Goal: Answer question/provide support

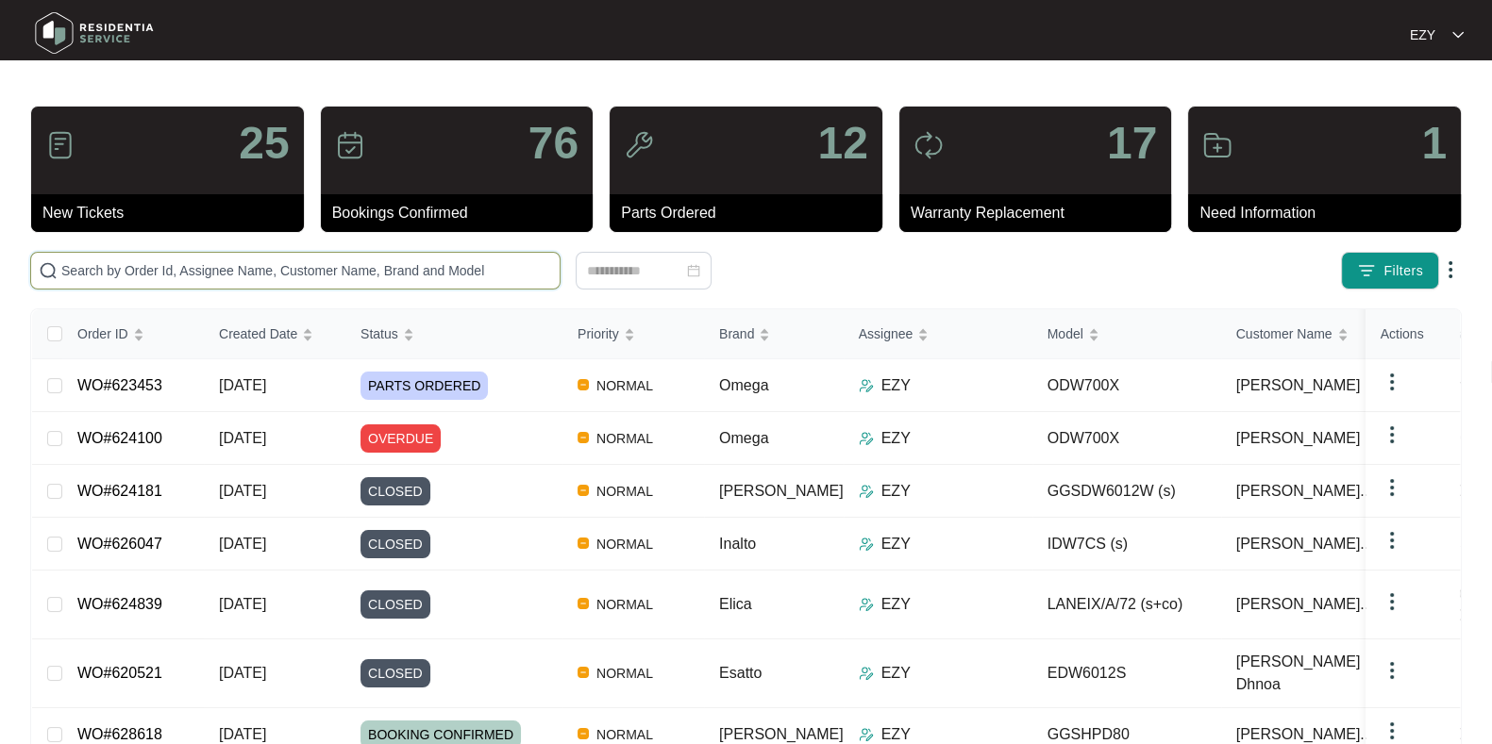
click at [199, 273] on input "text" at bounding box center [306, 270] width 491 height 21
paste input "599564"
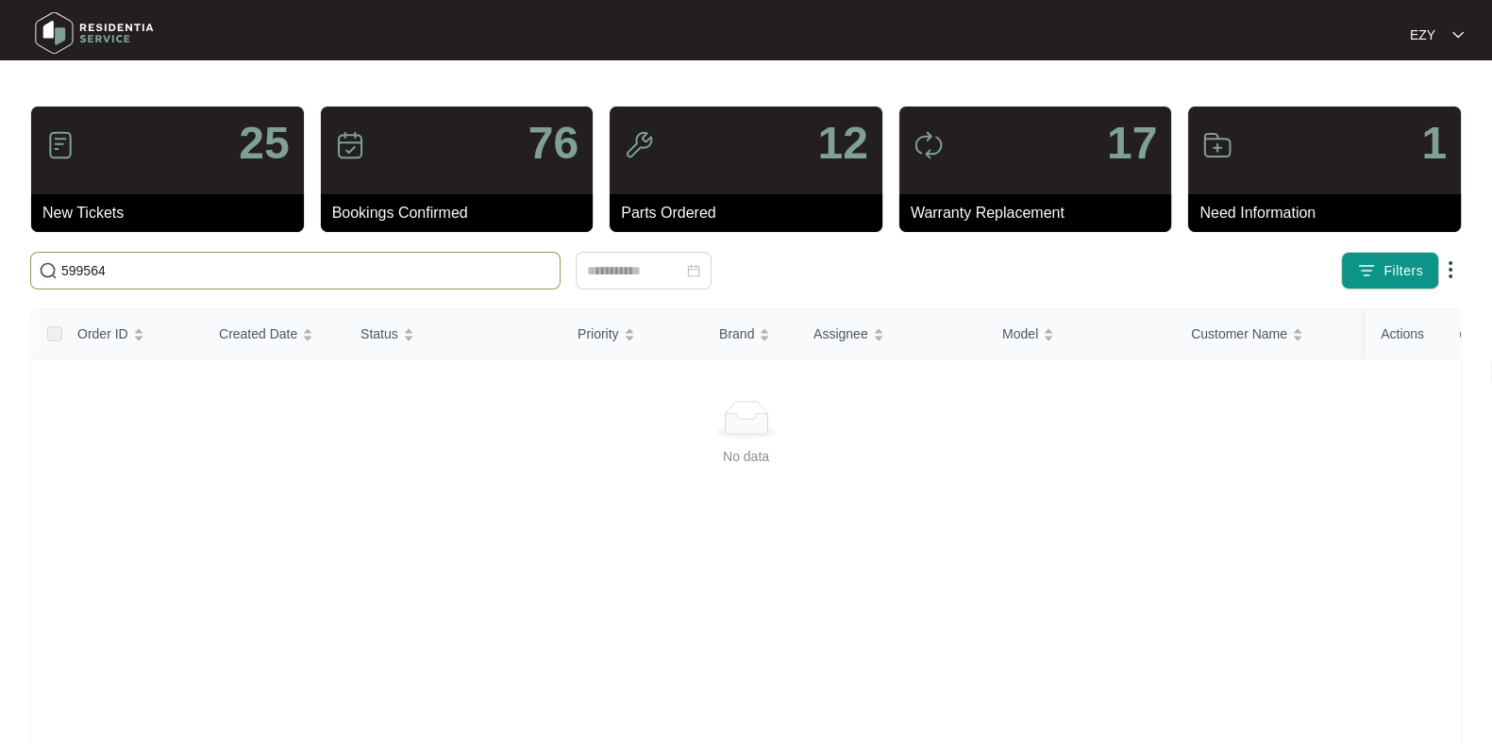
click at [382, 279] on input "599564" at bounding box center [306, 270] width 491 height 21
paste input "624181"
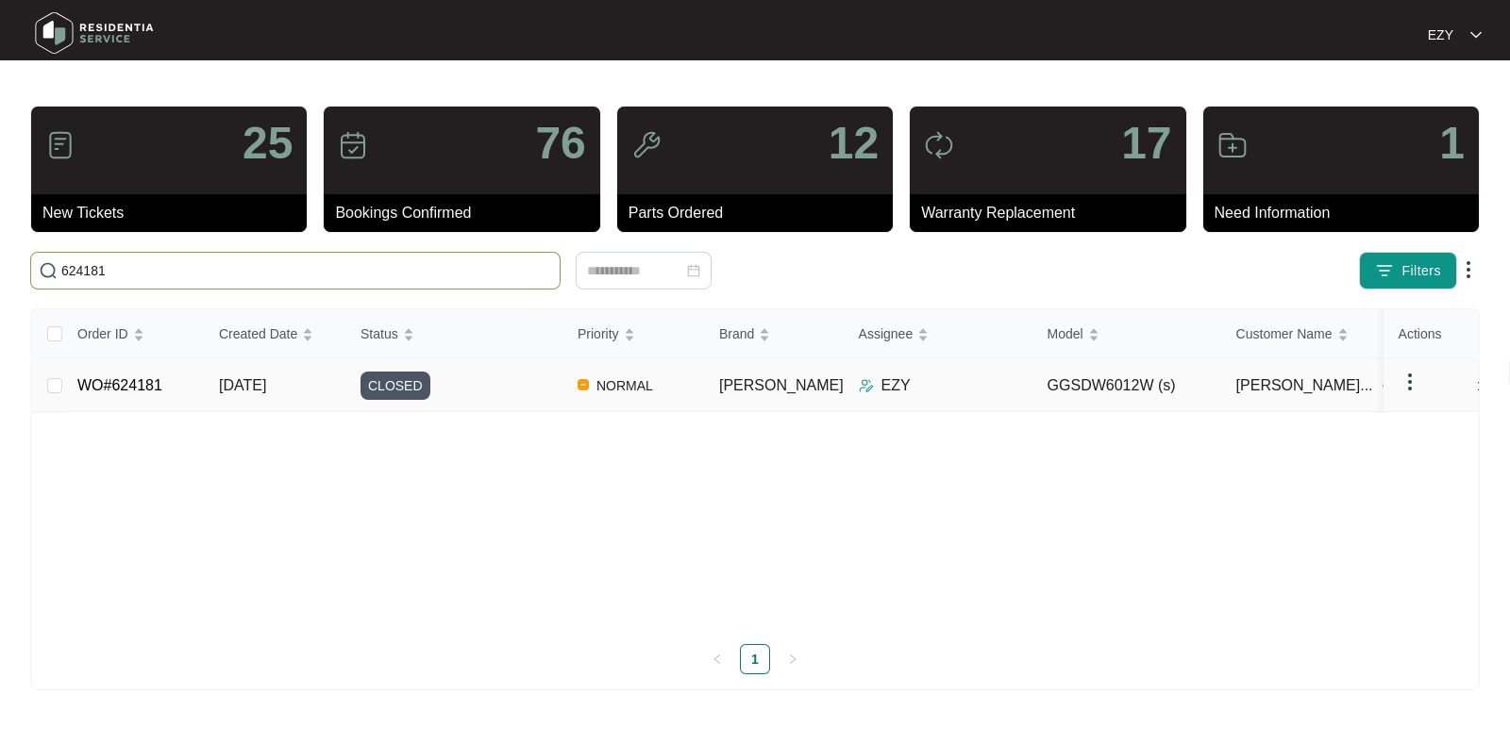
type input "624181"
click at [509, 385] on div "CLOSED" at bounding box center [461, 386] width 202 height 28
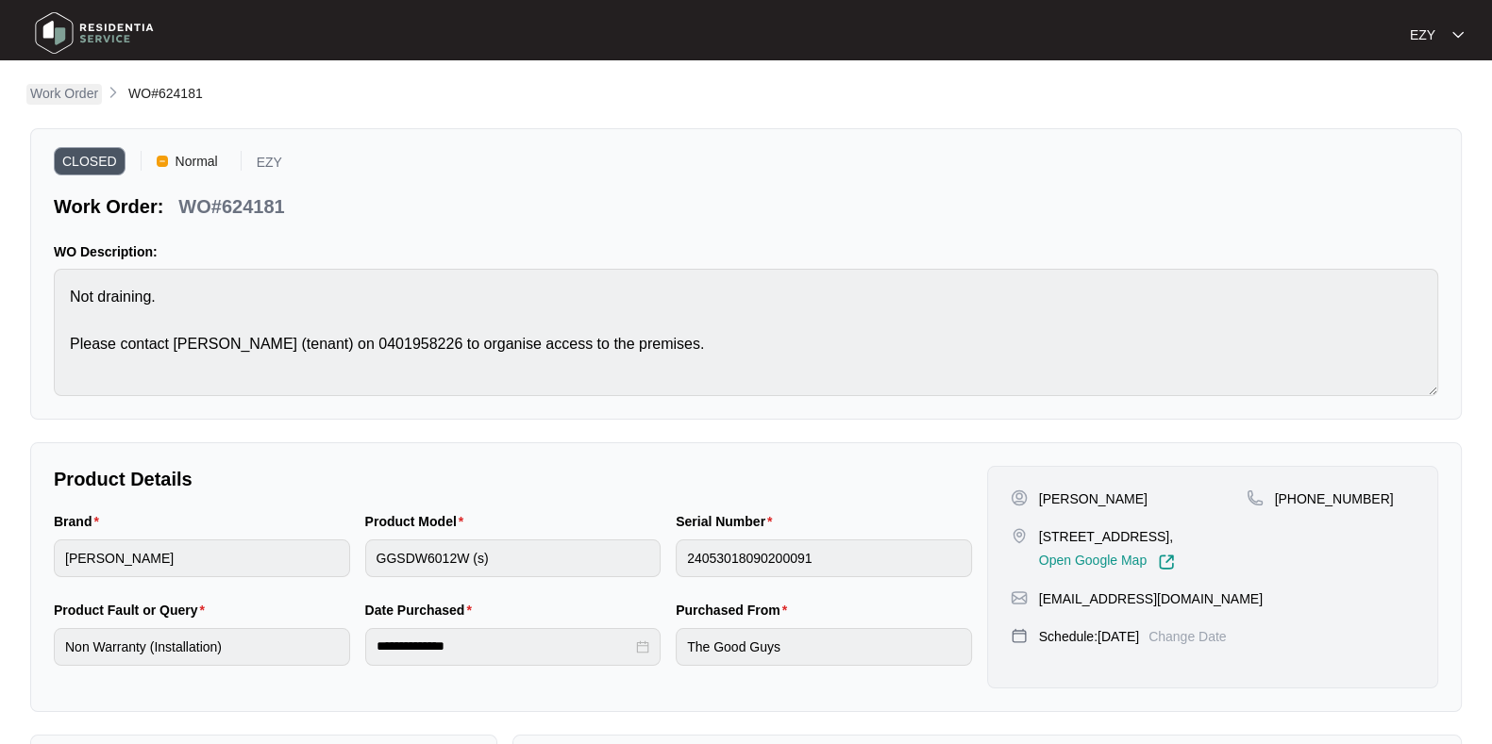
click at [76, 96] on p "Work Order" at bounding box center [64, 93] width 68 height 19
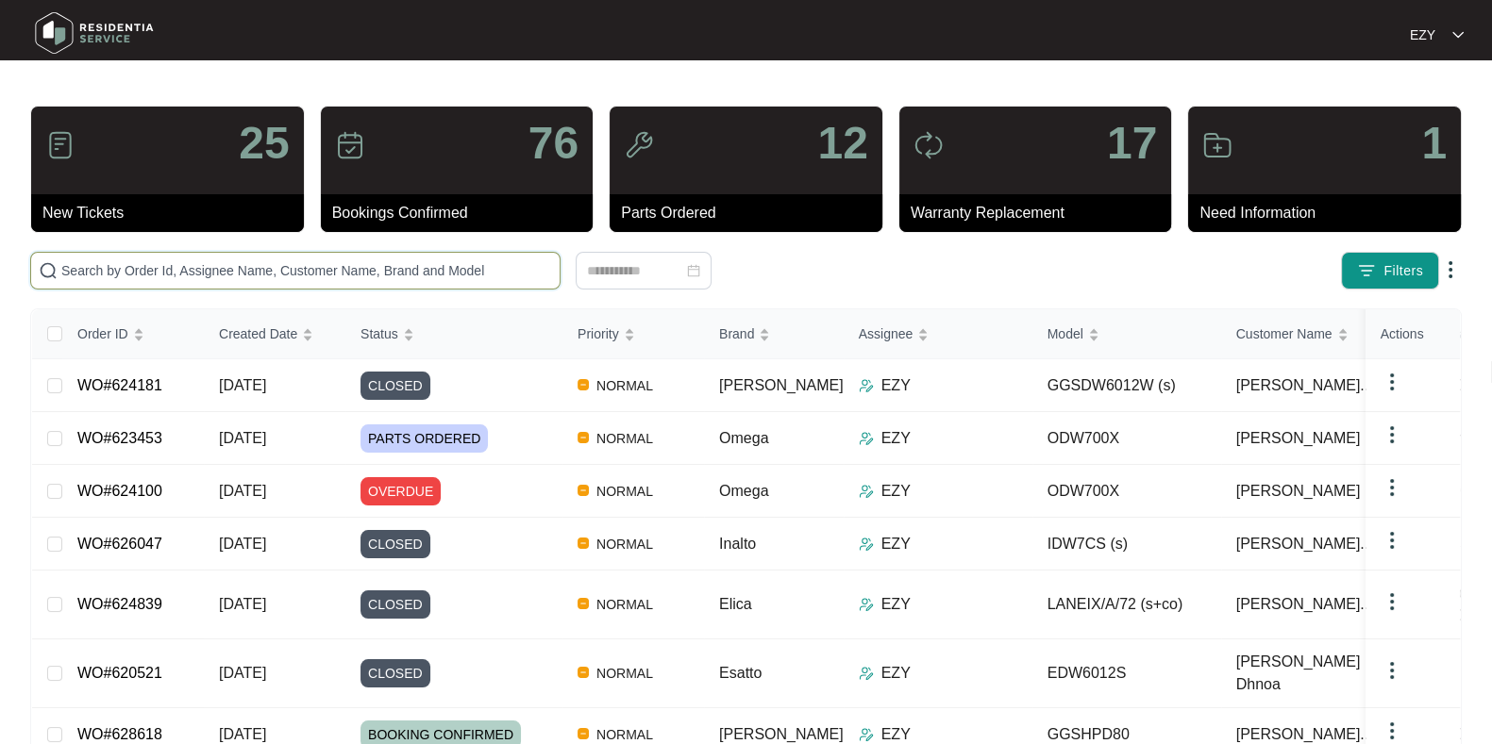
click at [406, 267] on input "text" at bounding box center [306, 270] width 491 height 21
paste input "617644"
click at [406, 267] on input "617644" at bounding box center [306, 270] width 491 height 21
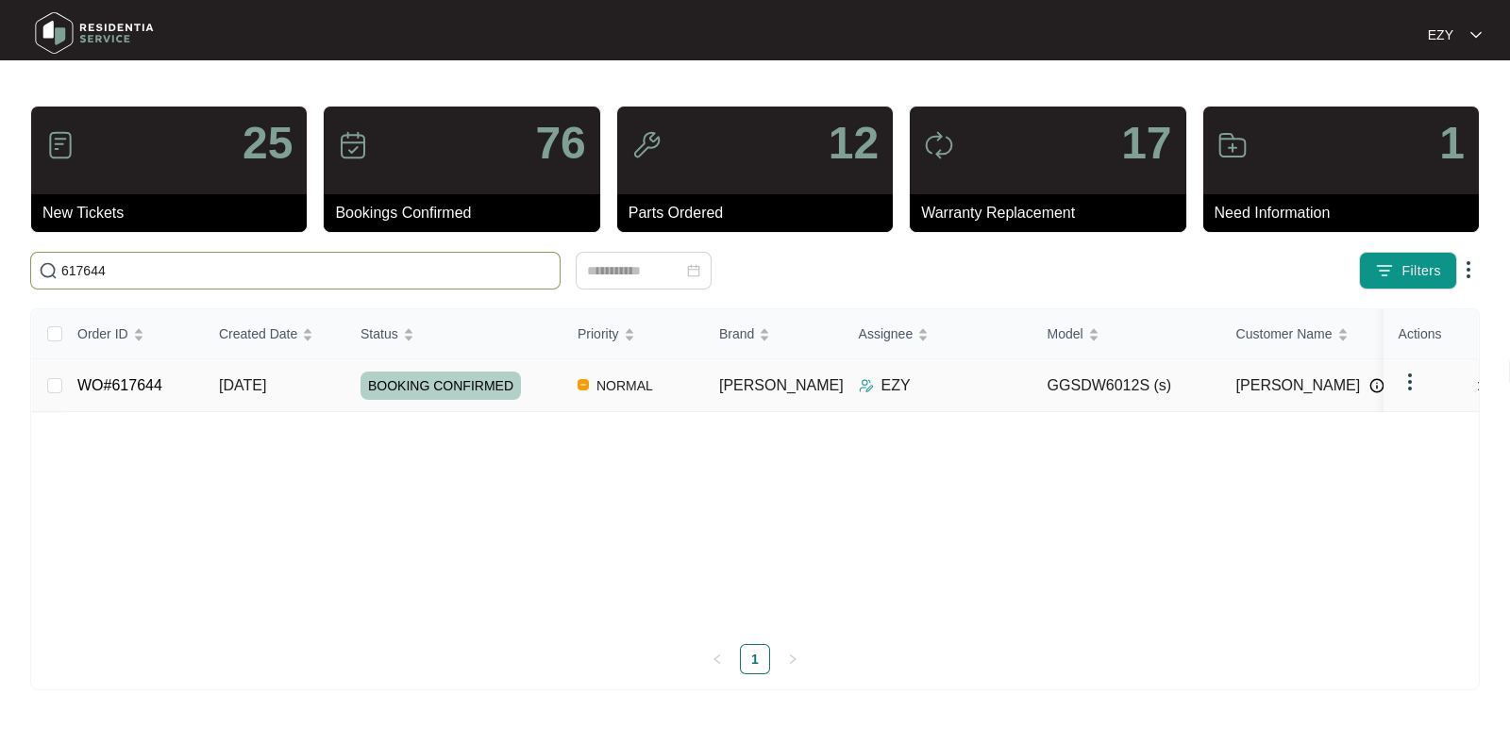
type input "617644"
click at [297, 382] on td "[DATE]" at bounding box center [275, 385] width 142 height 53
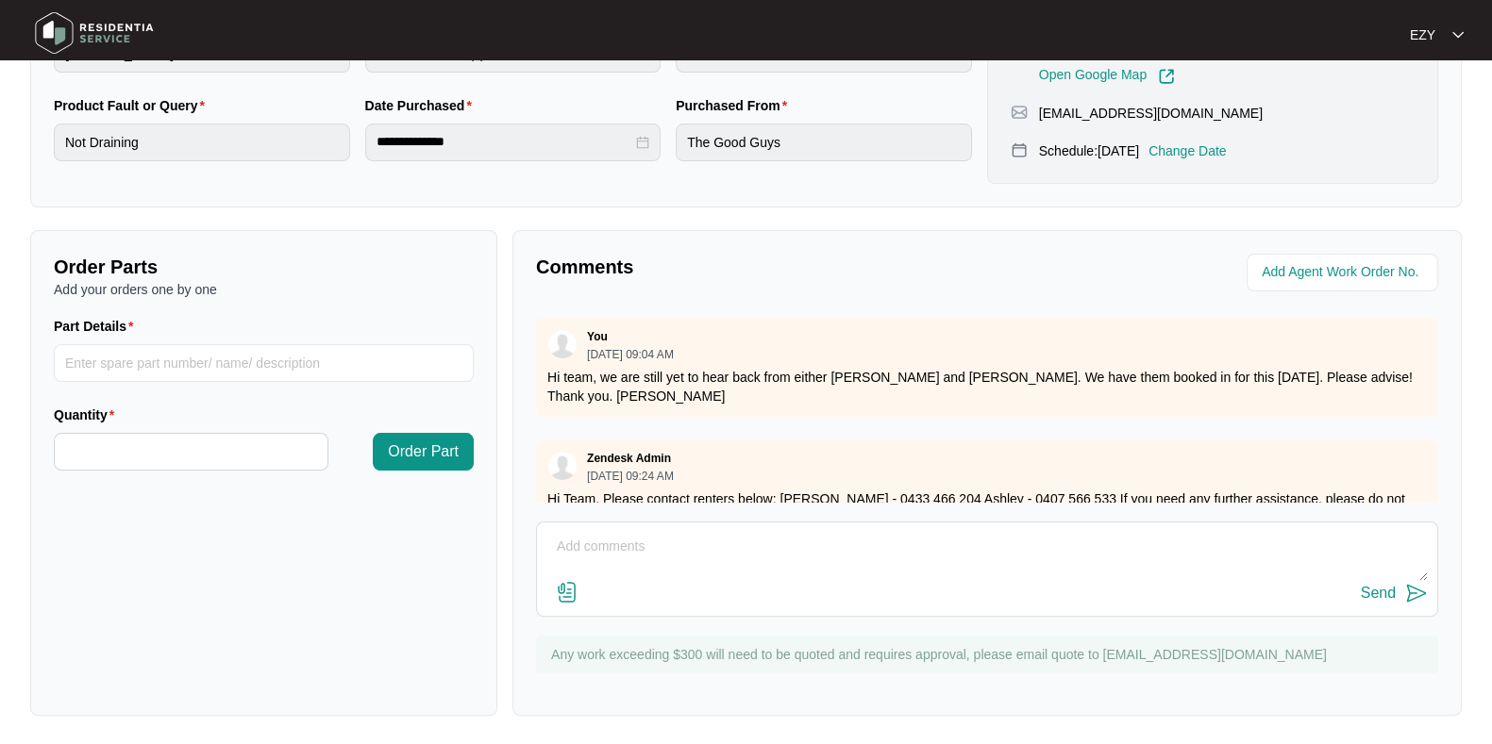
scroll to position [1327, 0]
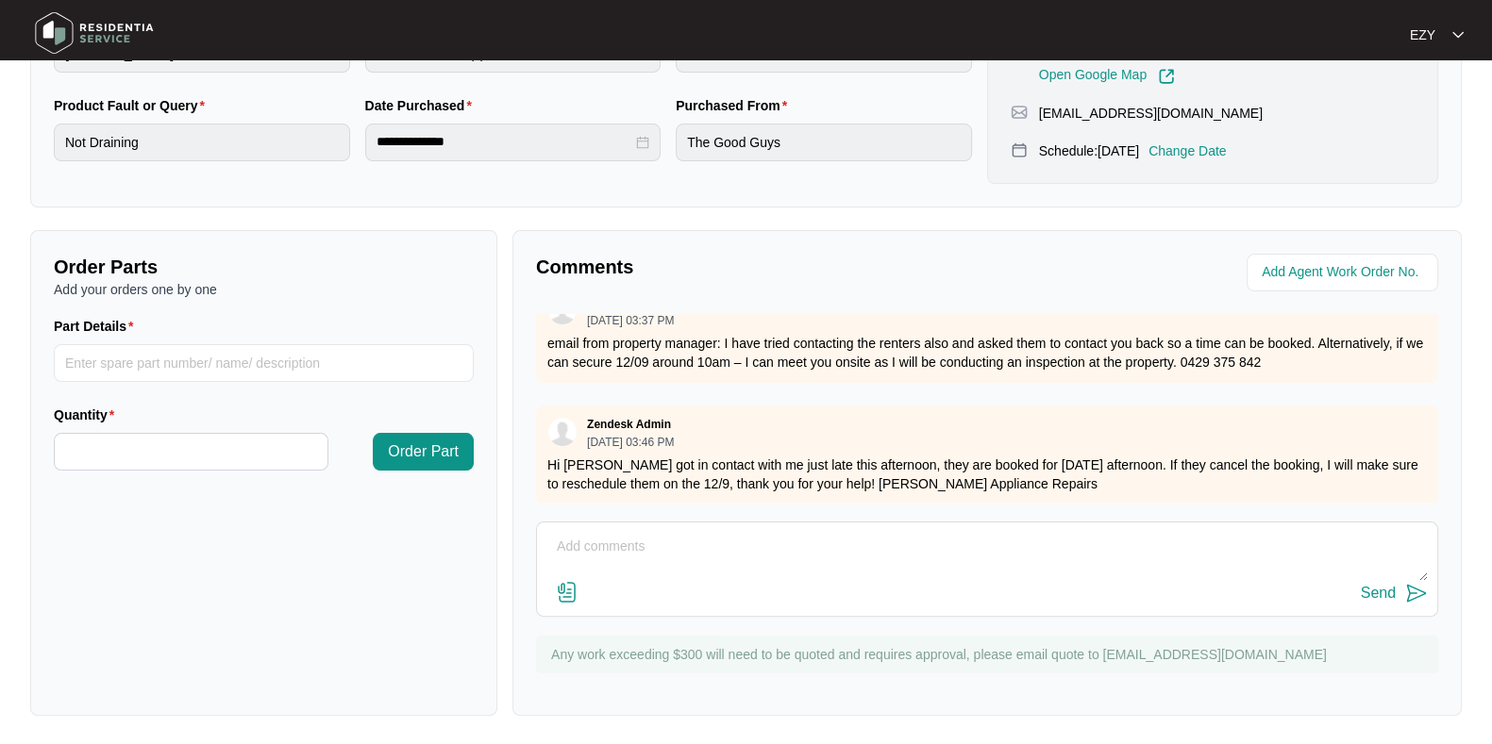
click at [708, 557] on textarea at bounding box center [986, 556] width 881 height 49
click at [662, 541] on textarea "Hi team, our technciain attended this job [DATE] -" at bounding box center [986, 556] width 881 height 49
click at [904, 547] on textarea "Hi team, our technician attended this job [DATE] -" at bounding box center [986, 556] width 881 height 49
paste textarea "Installation fault. Spigot hole not drilled correctly causing blockage. Drilled…"
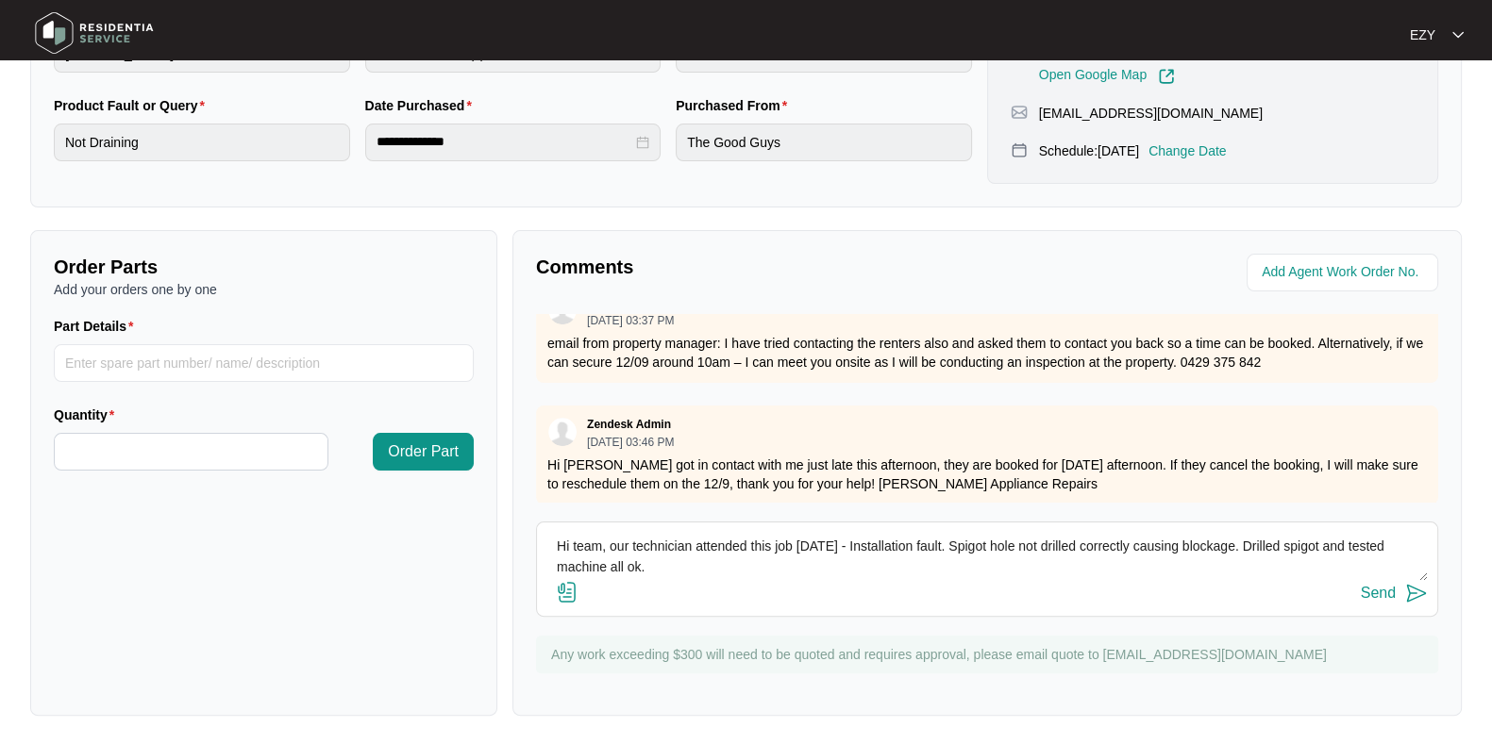
click at [976, 514] on div "Comments Zendesk Admin [DATE] 02:16 PM Please call [PERSON_NAME] – 0433 466 204…" at bounding box center [986, 473] width 949 height 486
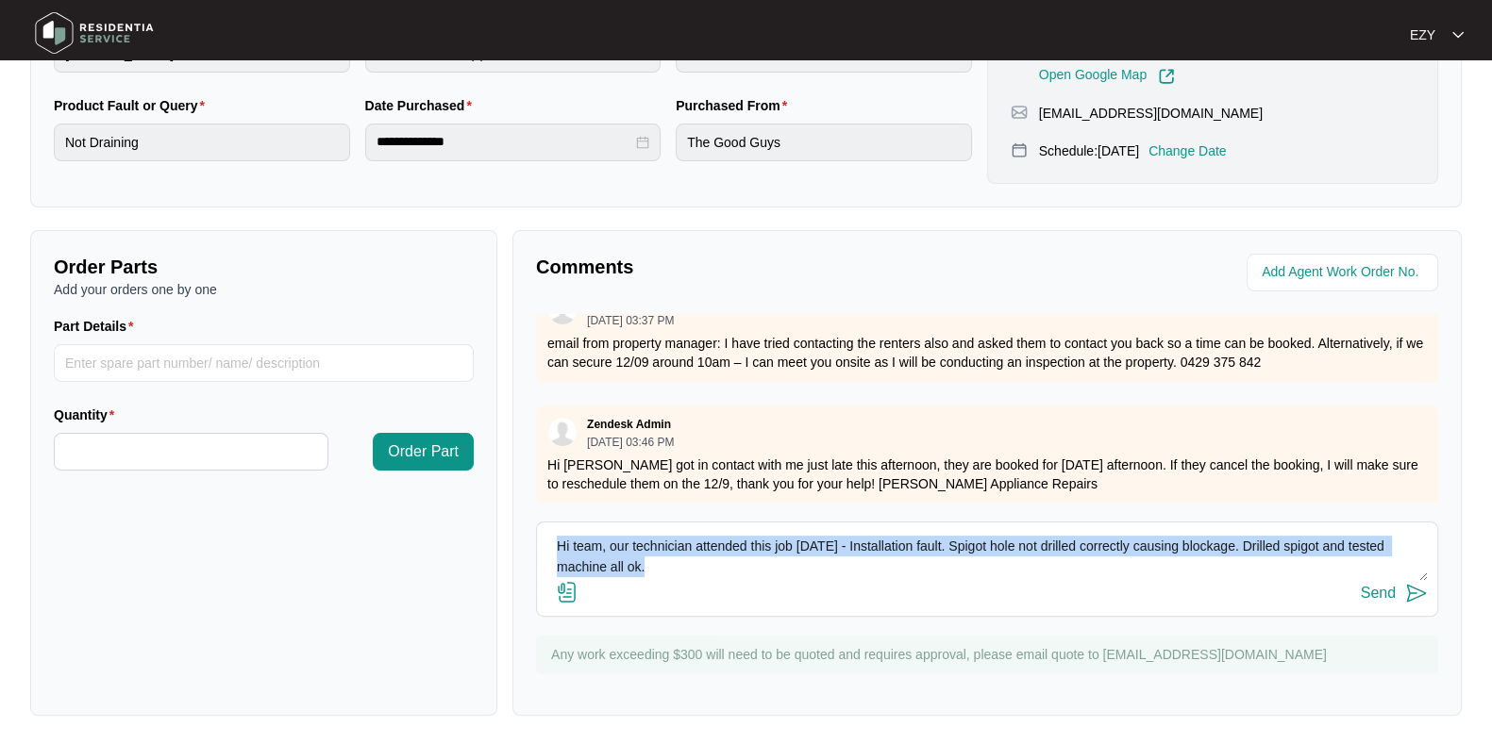
click at [976, 514] on div "Comments Zendesk Admin [DATE] 02:16 PM Please call [PERSON_NAME] – 0433 466 204…" at bounding box center [986, 473] width 949 height 486
click at [904, 565] on textarea "Hi team, our technician attended this job [DATE] - Installation fault. Spigot h…" at bounding box center [986, 556] width 881 height 49
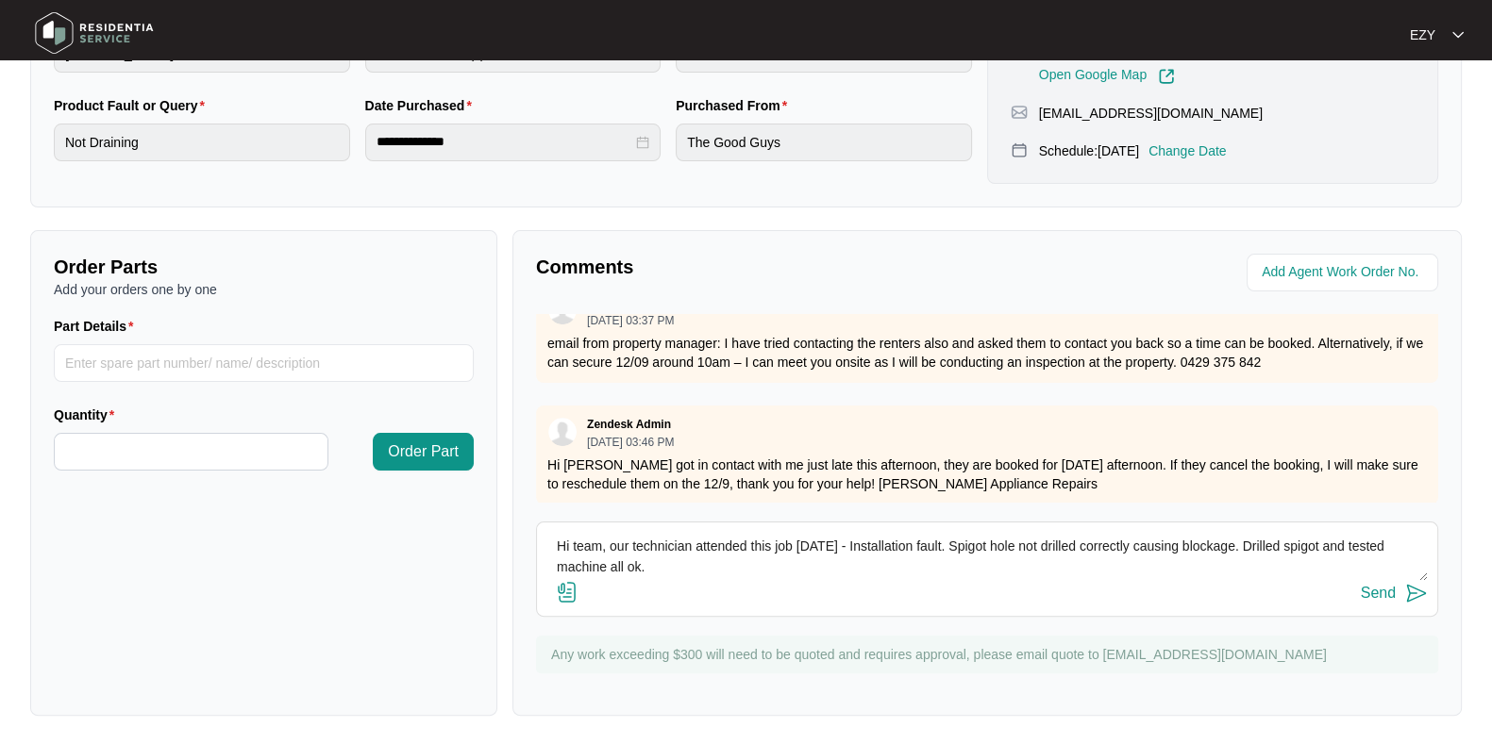
click at [855, 537] on textarea "Hi team, our technician attended this job [DATE] - Installation fault. Spigot h…" at bounding box center [986, 556] width 881 height 49
click at [738, 570] on textarea "Hi team, our technician attended this job [DATE] - it was an installation fault…" at bounding box center [986, 556] width 881 height 49
type textarea "Hi team, our technician attended this job [DATE] - it was an installation fault…"
click at [1365, 595] on div "Send" at bounding box center [1377, 593] width 35 height 17
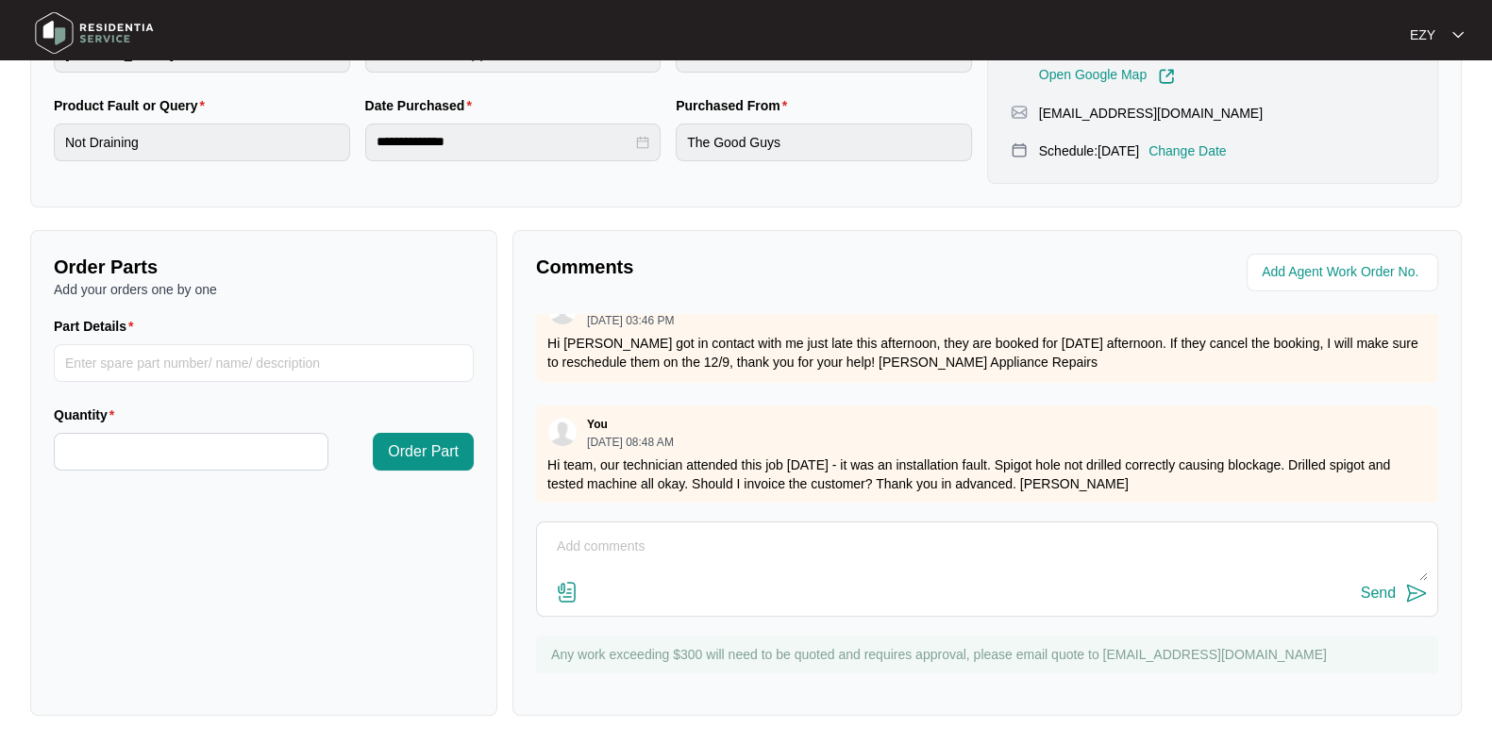
scroll to position [0, 0]
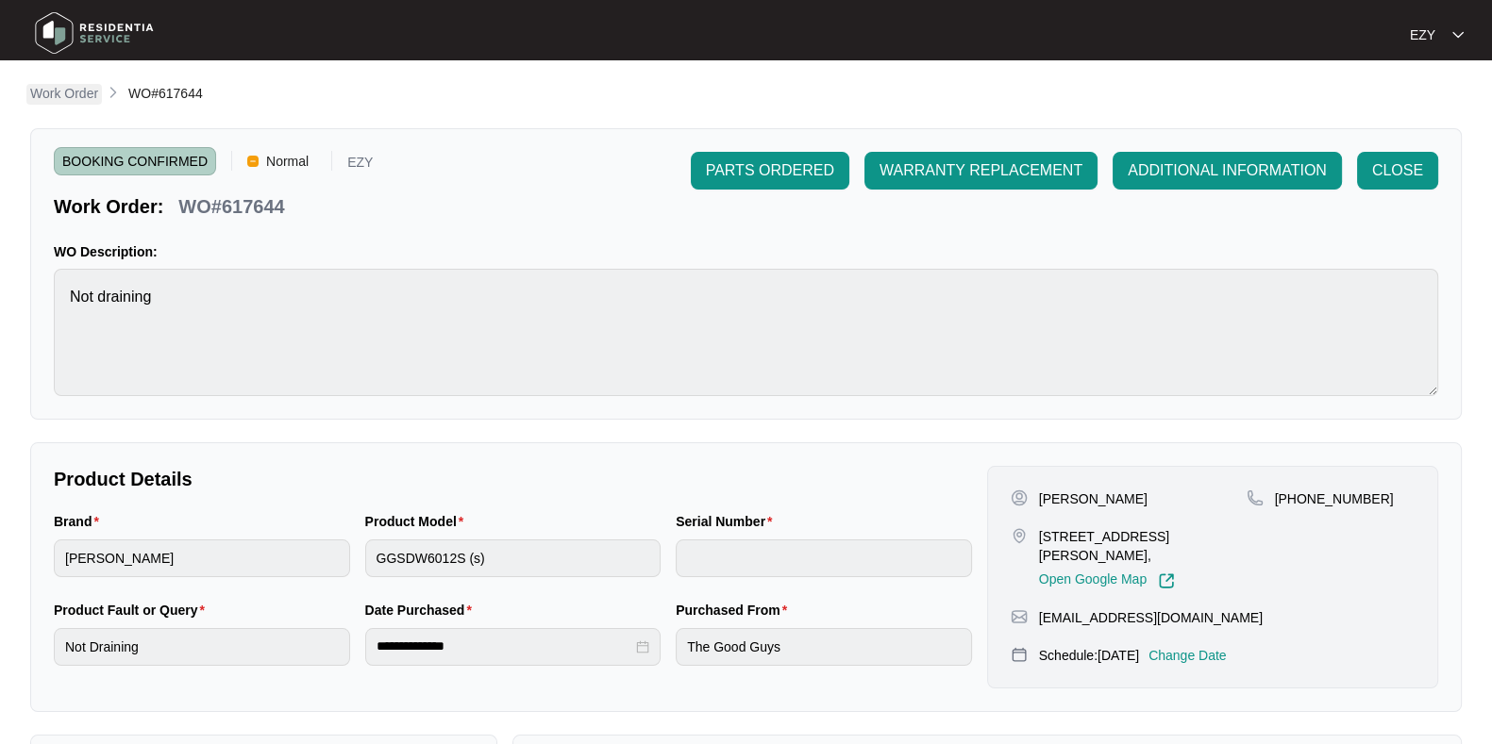
click at [73, 102] on p "Work Order" at bounding box center [64, 93] width 68 height 19
